Goal: Information Seeking & Learning: Learn about a topic

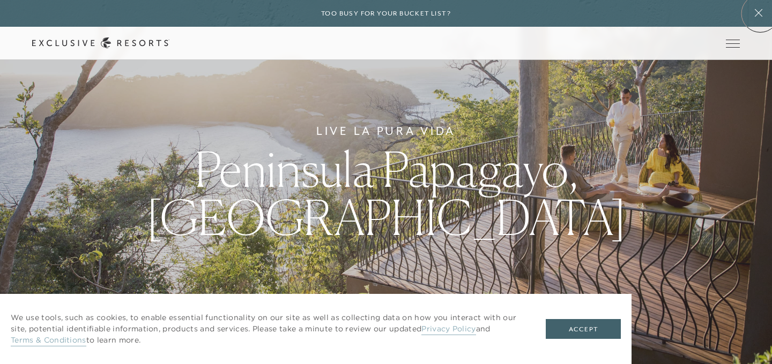
click at [760, 11] on icon at bounding box center [759, 13] width 8 height 8
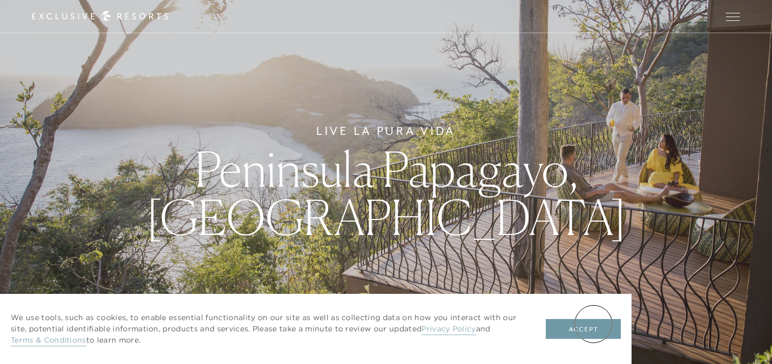
click at [593, 329] on button "Accept" at bounding box center [583, 329] width 75 height 20
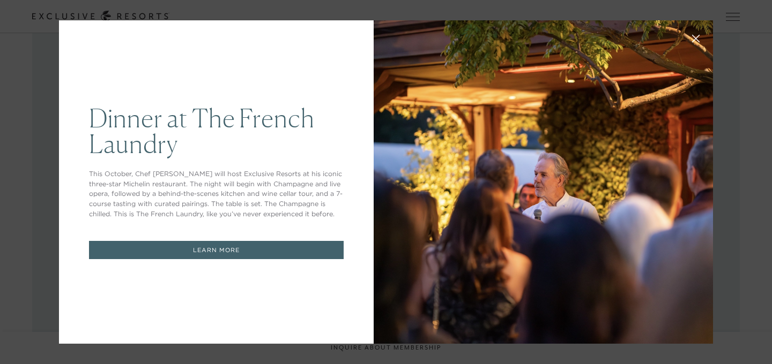
click at [741, 79] on div "Dinner at The [GEOGRAPHIC_DATA] This October, Chef [PERSON_NAME] will host Excl…" at bounding box center [386, 182] width 772 height 364
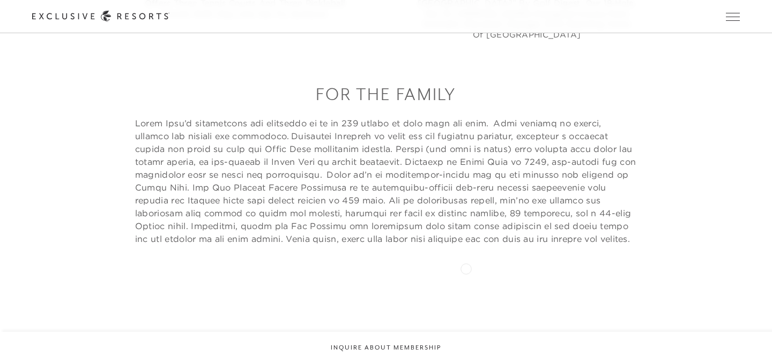
scroll to position [2725, 0]
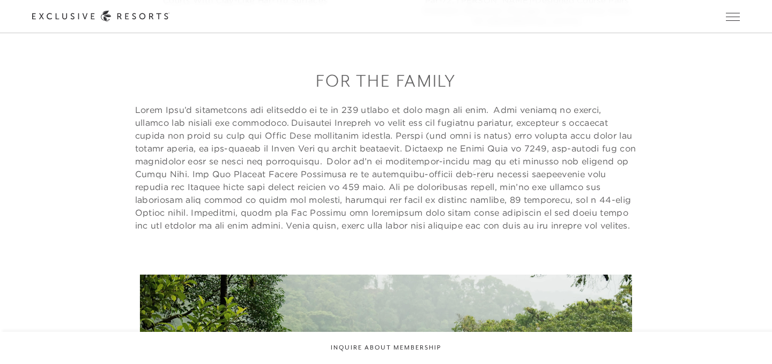
click at [478, 173] on p at bounding box center [386, 167] width 502 height 129
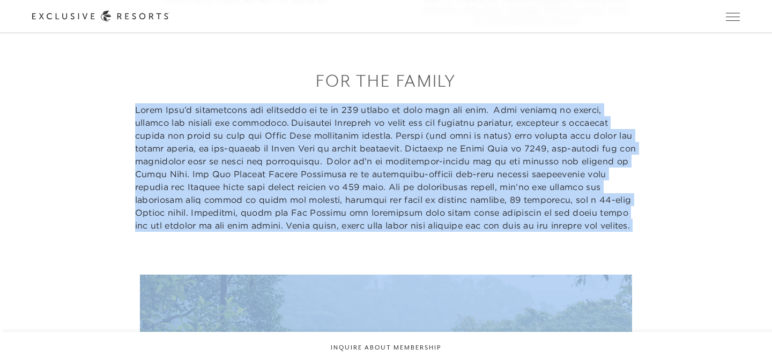
click at [478, 173] on p at bounding box center [386, 167] width 502 height 129
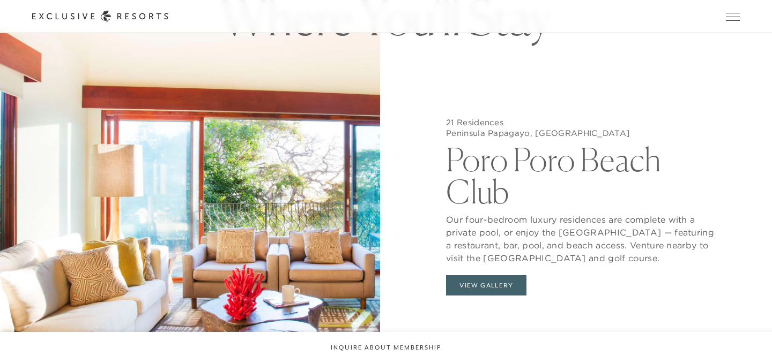
scroll to position [3381, 0]
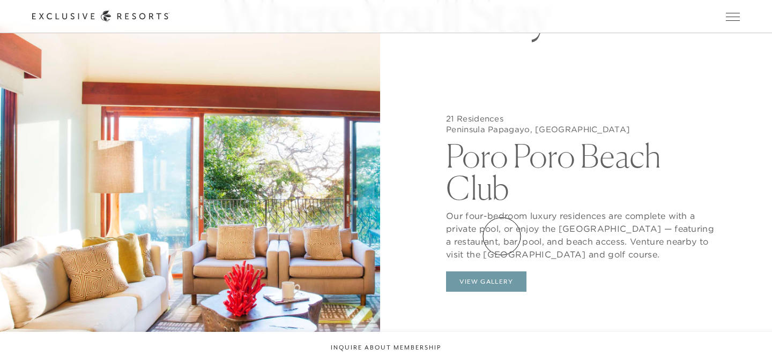
click at [502, 272] on button "View Gallery" at bounding box center [486, 282] width 80 height 20
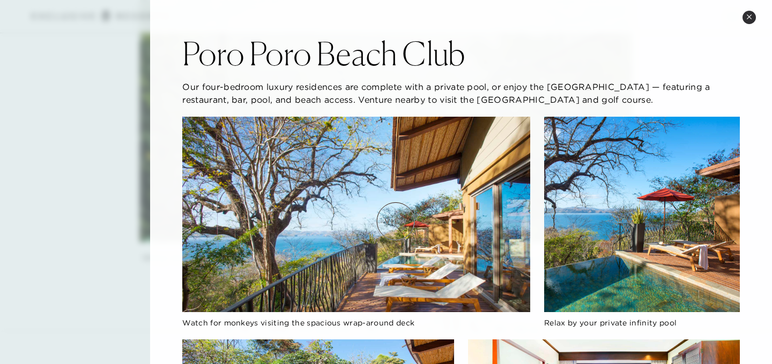
scroll to position [3057, 0]
